Goal: Task Accomplishment & Management: Manage account settings

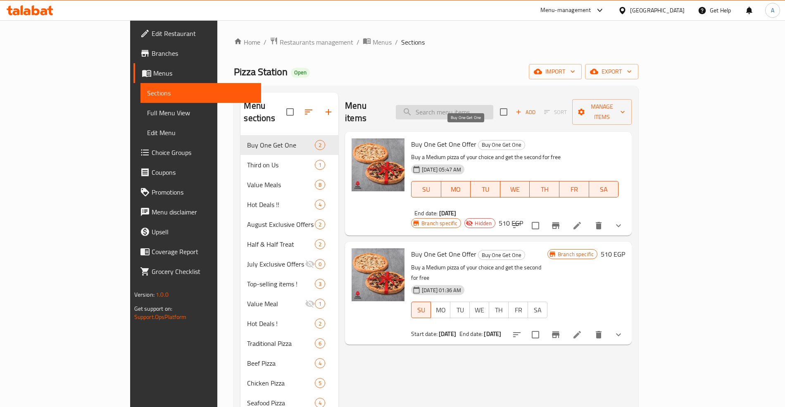
click at [475, 106] on input "search" at bounding box center [445, 112] width 98 height 14
paste input "Super Double Deal"
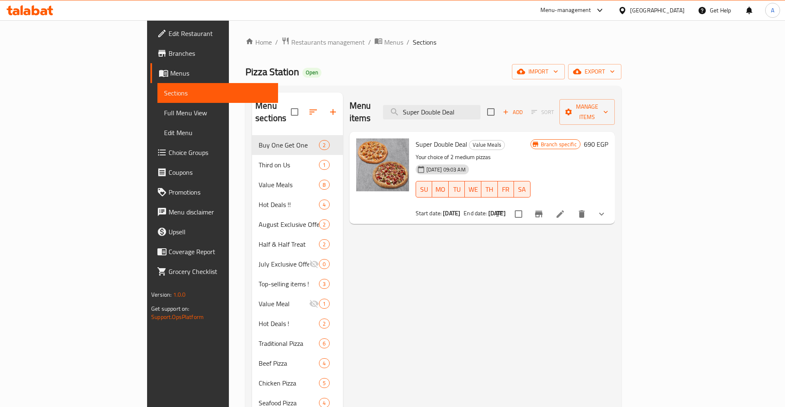
type input "Super Double Deal"
click at [419, 139] on div "Super Double Deal Value Meals Your choice of 2 medium pizzas [DATE] 09:03 AM SU…" at bounding box center [472, 178] width 121 height 86
click at [417, 138] on span "Super Double Deal" at bounding box center [442, 144] width 52 height 12
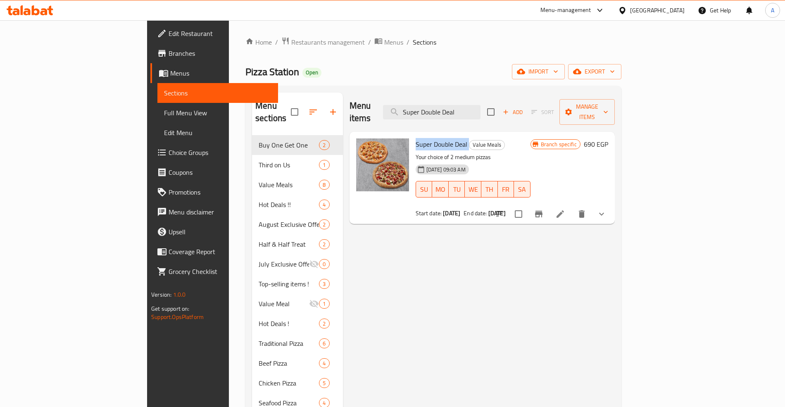
click at [417, 138] on span "Super Double Deal" at bounding box center [442, 144] width 52 height 12
copy h6 "Super Double Deal"
click at [564, 210] on icon at bounding box center [560, 213] width 7 height 7
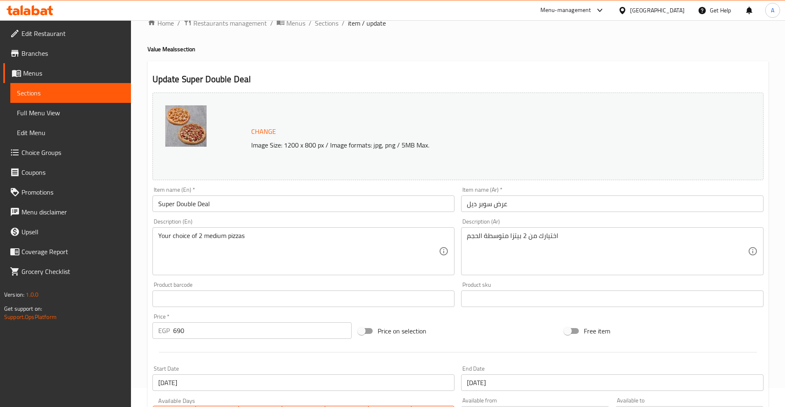
scroll to position [110, 0]
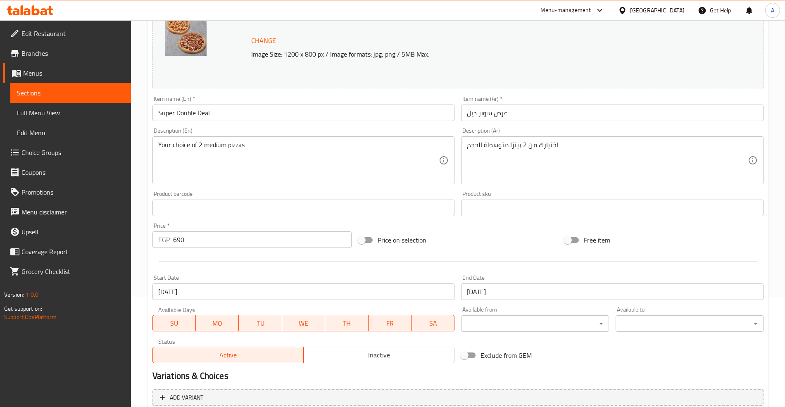
click at [523, 297] on input "[DATE]" at bounding box center [612, 291] width 302 height 17
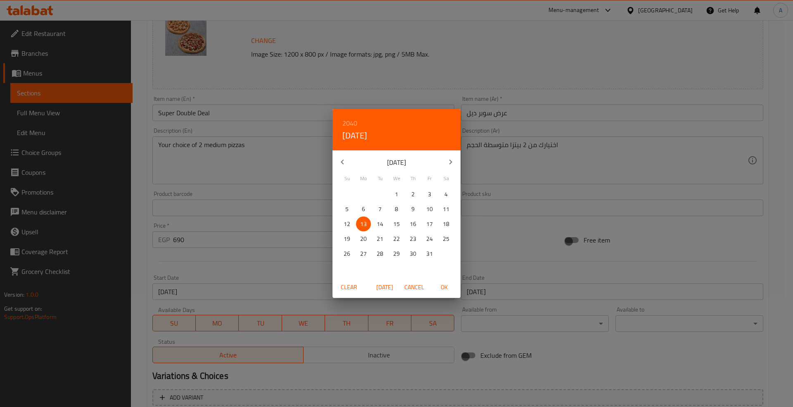
click at [395, 238] on p "22" at bounding box center [396, 239] width 7 height 10
click at [445, 287] on span "OK" at bounding box center [444, 287] width 20 height 10
type input "[DATE]"
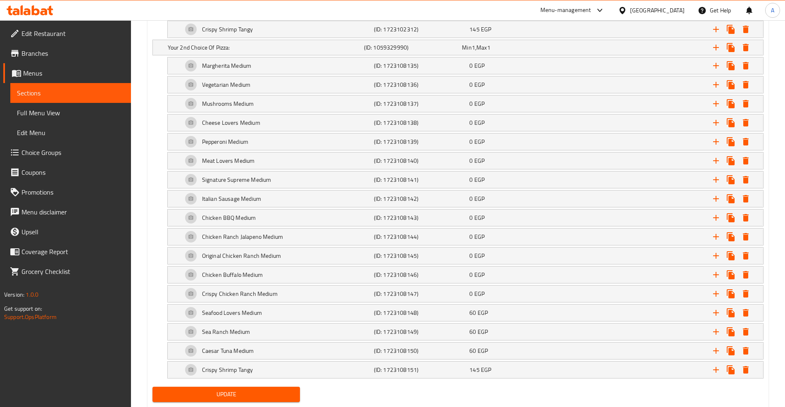
scroll to position [853, 0]
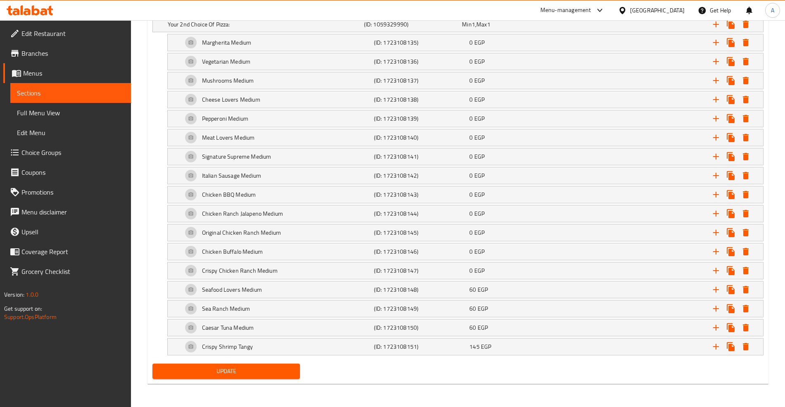
click at [290, 369] on span "Update" at bounding box center [226, 371] width 135 height 10
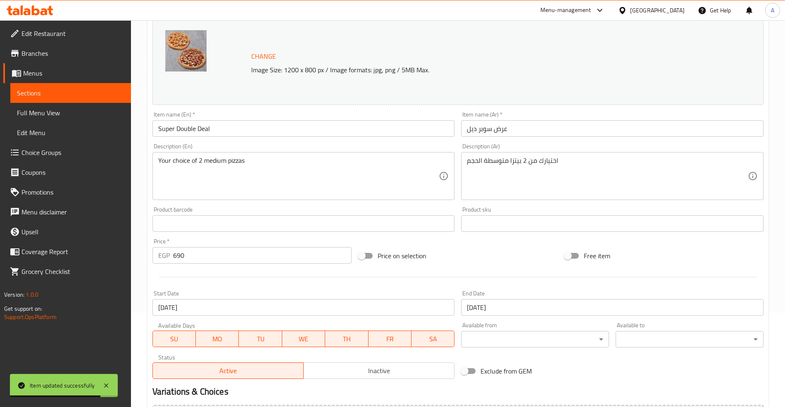
scroll to position [0, 0]
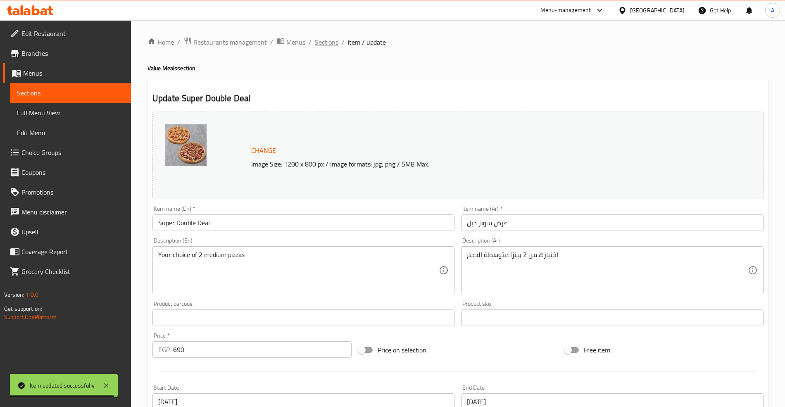
click at [328, 47] on span "Sections" at bounding box center [327, 42] width 24 height 10
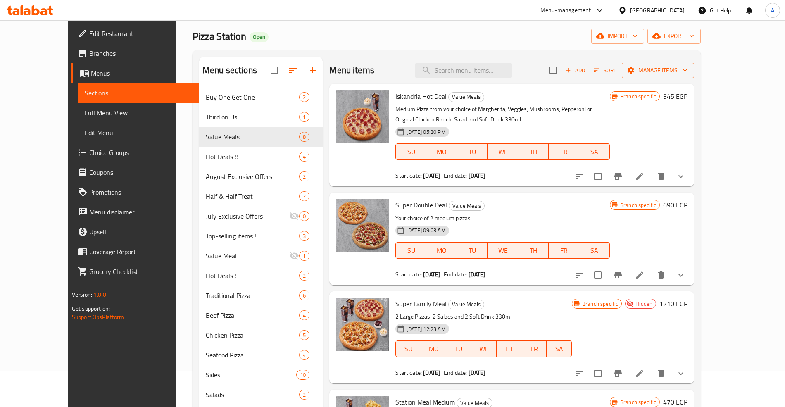
scroll to position [35, 0]
click at [643, 275] on icon at bounding box center [639, 275] width 7 height 7
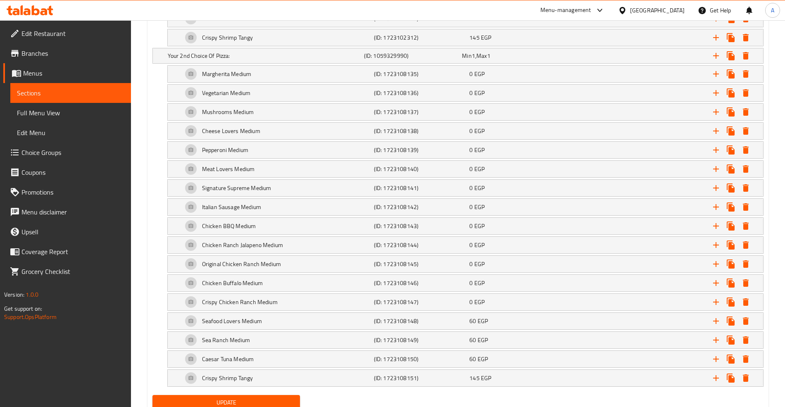
scroll to position [853, 0]
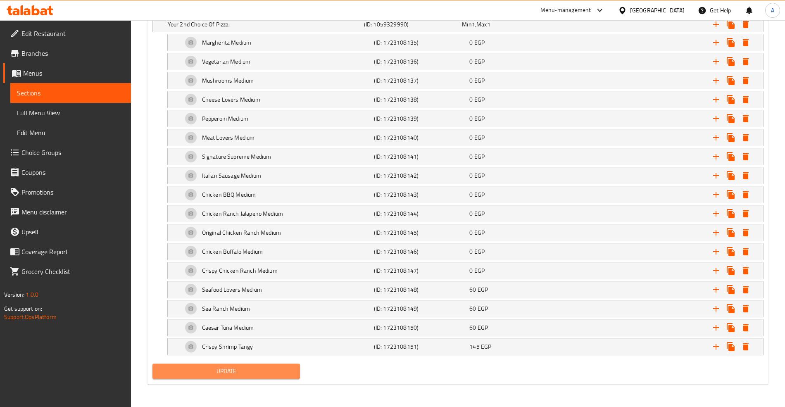
click at [269, 376] on span "Update" at bounding box center [226, 371] width 135 height 10
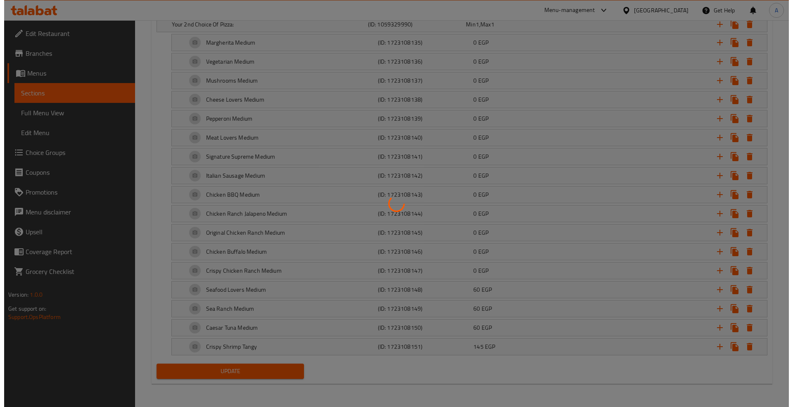
scroll to position [0, 0]
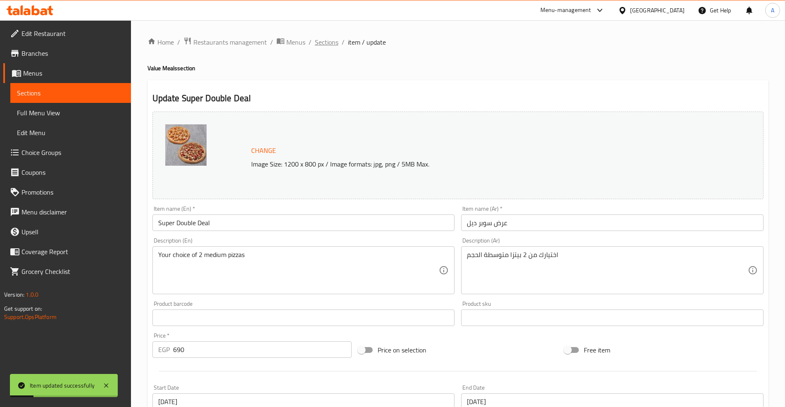
click at [318, 40] on span "Sections" at bounding box center [327, 42] width 24 height 10
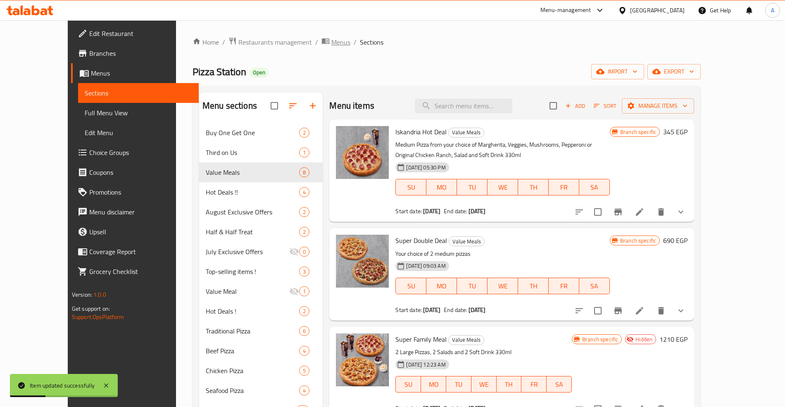
click at [331, 43] on span "Menus" at bounding box center [340, 42] width 19 height 10
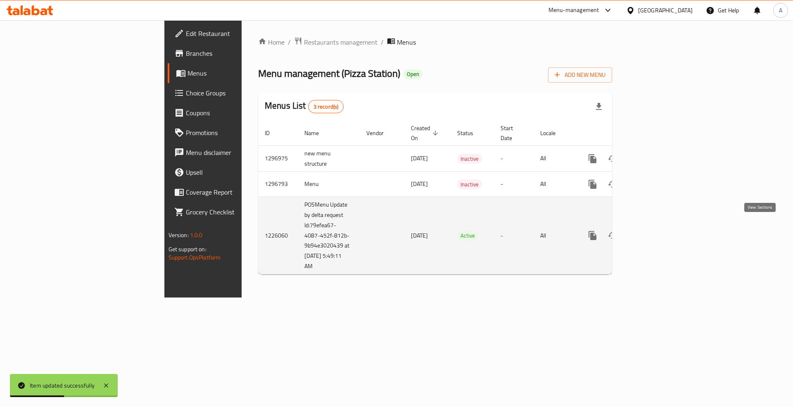
click at [662, 226] on link "enhanced table" at bounding box center [653, 236] width 20 height 20
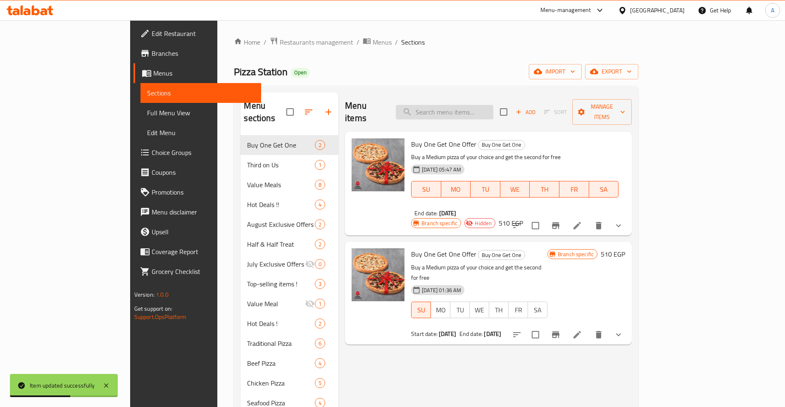
click at [481, 107] on input "search" at bounding box center [445, 112] width 98 height 14
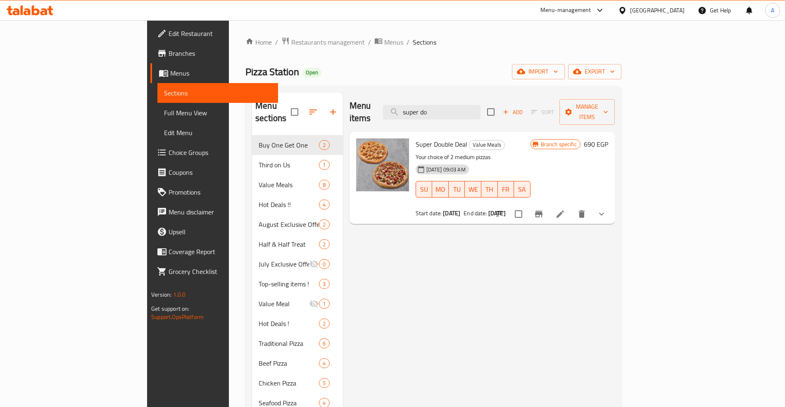
type input "super do"
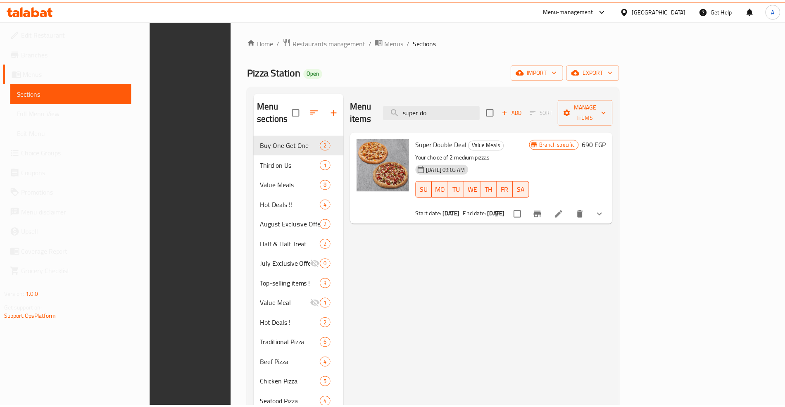
scroll to position [238, 0]
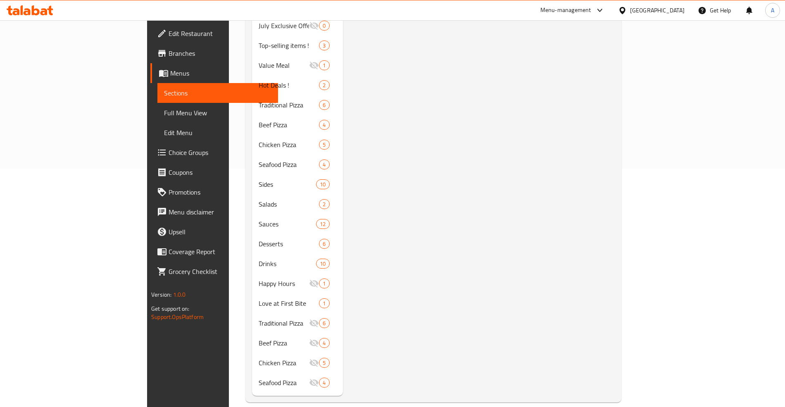
click at [465, 188] on div "Menu items super do Add Sort Manage items Super Double Deal Value Meals Your ch…" at bounding box center [479, 125] width 272 height 542
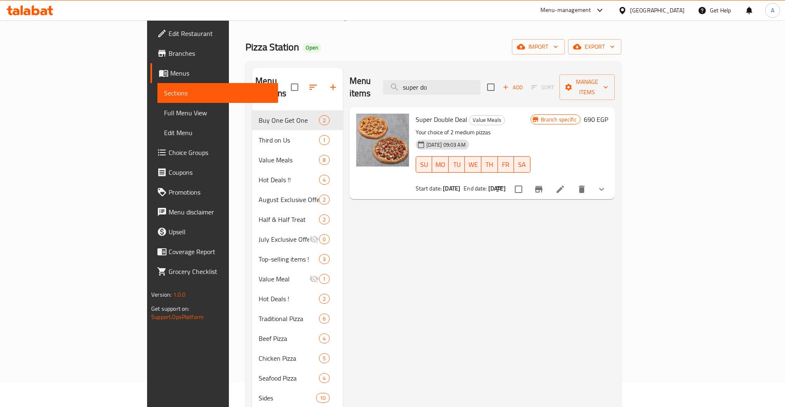
scroll to position [0, 0]
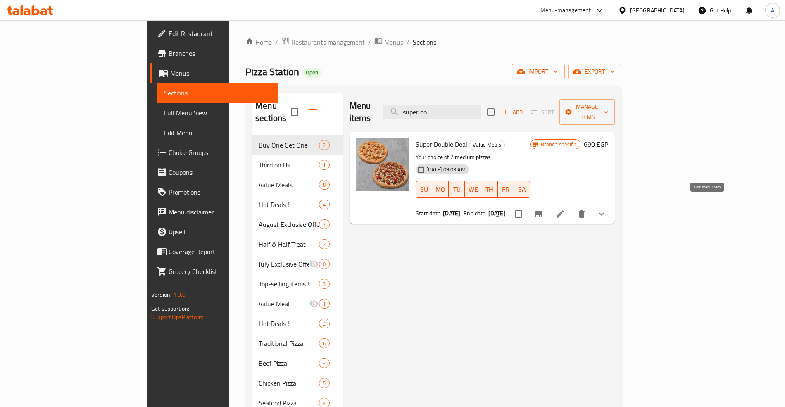
click at [572, 207] on li at bounding box center [560, 214] width 23 height 15
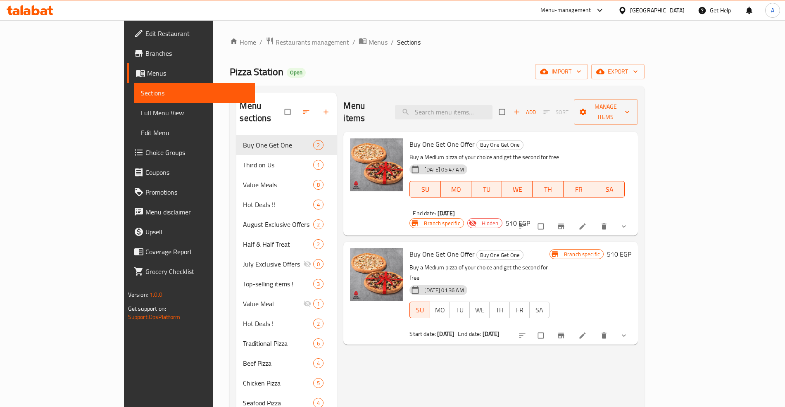
click at [145, 53] on span "Branches" at bounding box center [196, 53] width 103 height 10
